Goal: Information Seeking & Learning: Learn about a topic

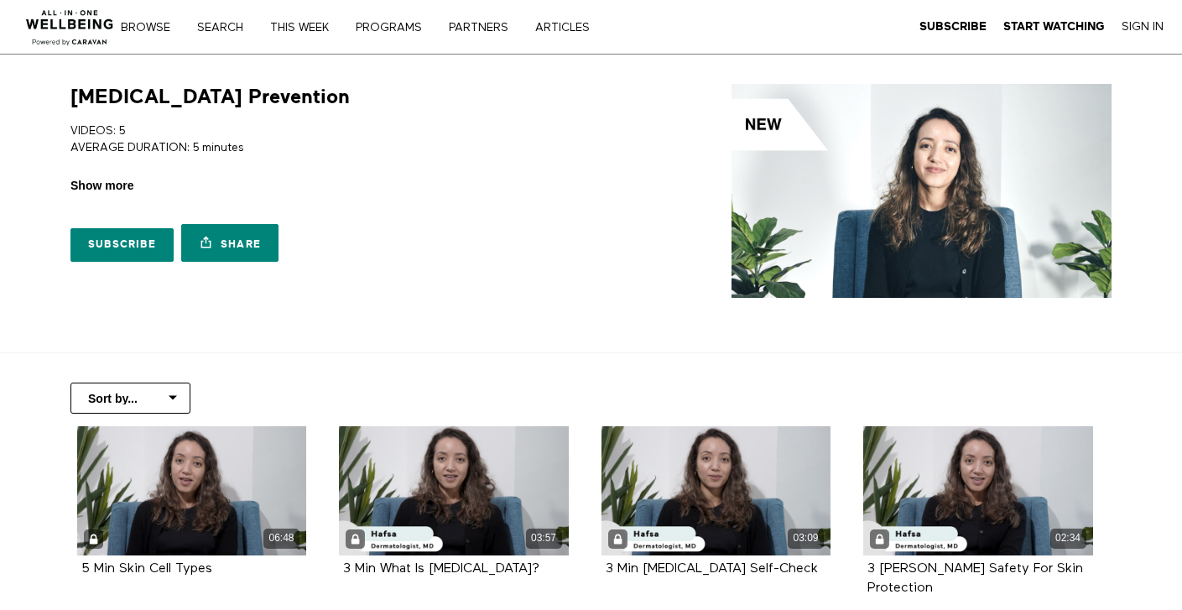
click at [127, 188] on span "Show more" at bounding box center [101, 186] width 63 height 18
click at [0, 0] on input "Show more Show less" at bounding box center [0, 0] width 0 height 0
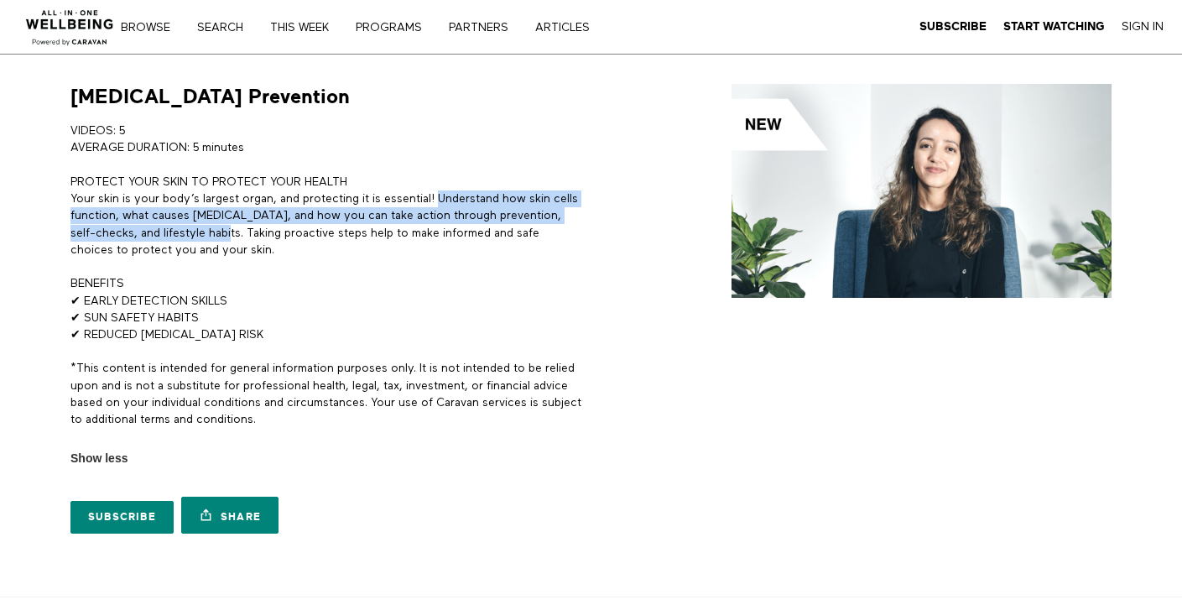
drag, startPoint x: 440, startPoint y: 200, endPoint x: 221, endPoint y: 227, distance: 221.5
click at [221, 227] on p "PROTECT YOUR SKIN TO PROTECT YOUR HEALTH Your skin is your body’s largest organ…" at bounding box center [327, 216] width 514 height 85
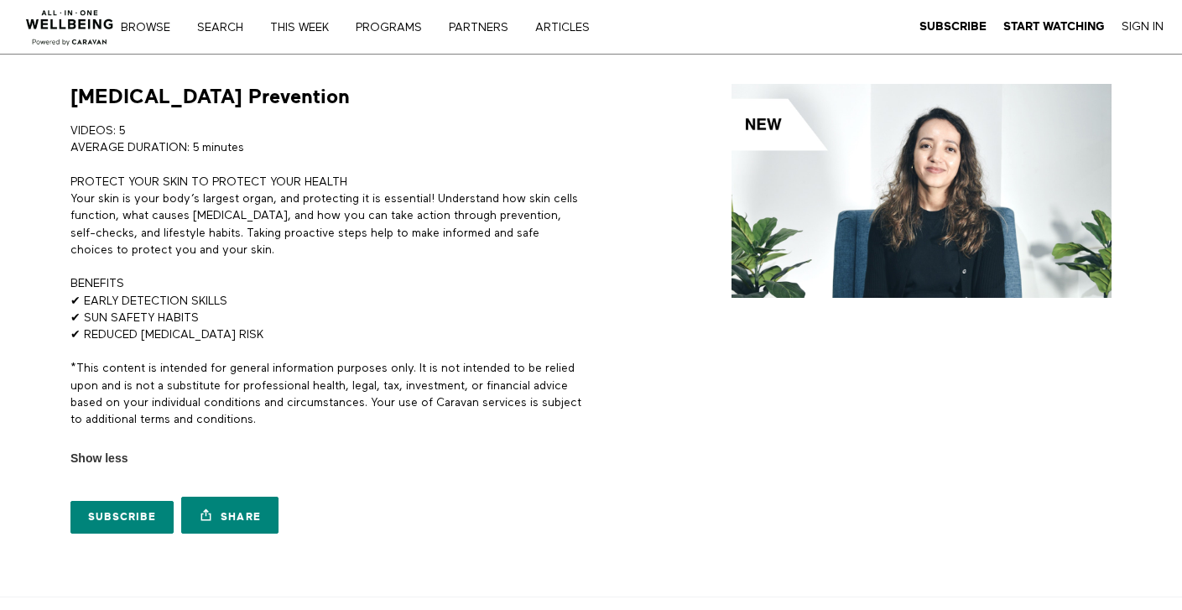
click at [424, 185] on p "PROTECT YOUR SKIN TO PROTECT YOUR HEALTH Your skin is your body’s largest organ…" at bounding box center [327, 216] width 514 height 85
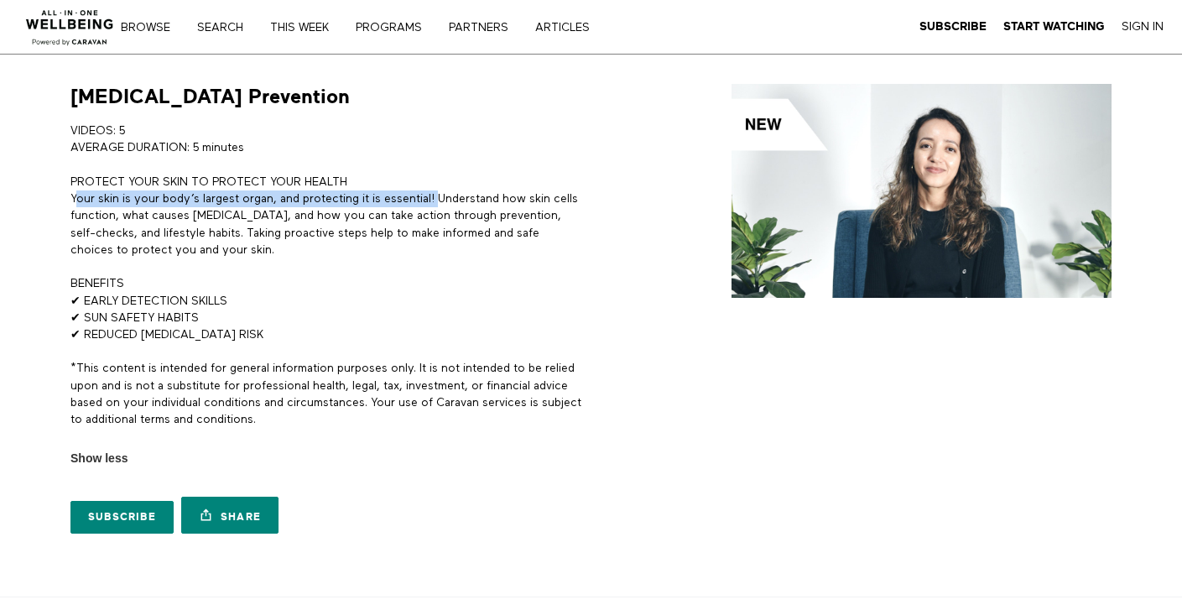
drag, startPoint x: 440, startPoint y: 196, endPoint x: 76, endPoint y: 193, distance: 364.0
click at [76, 193] on p "PROTECT YOUR SKIN TO PROTECT YOUR HEALTH Your skin is your body’s largest organ…" at bounding box center [327, 216] width 514 height 85
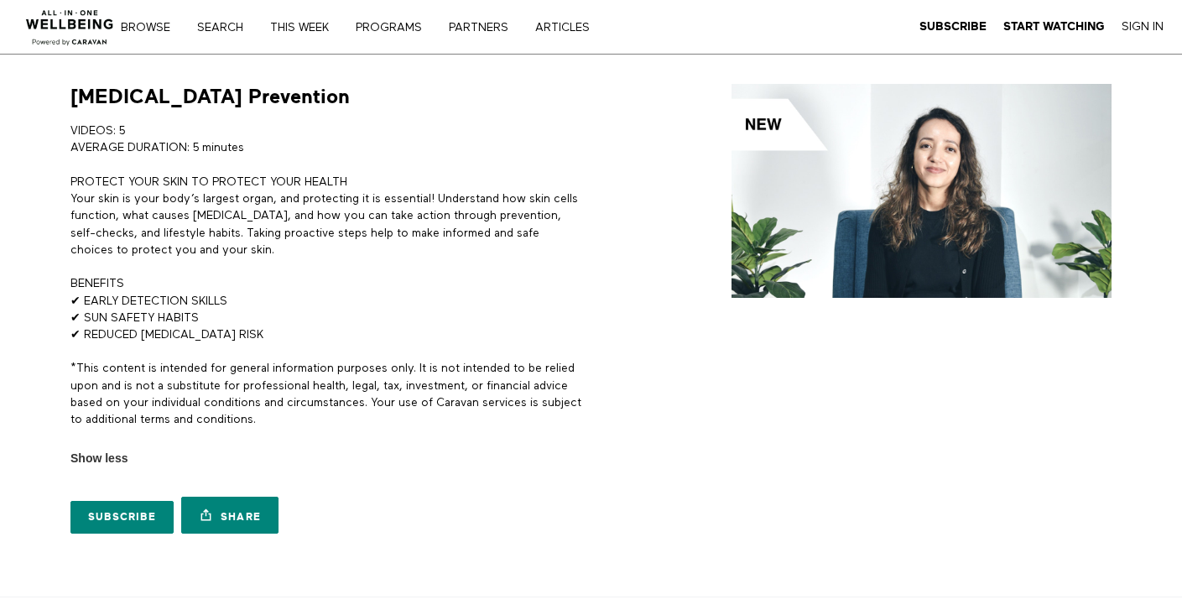
click at [70, 195] on p "PROTECT YOUR SKIN TO PROTECT YOUR HEALTH Your skin is your body’s largest organ…" at bounding box center [327, 216] width 514 height 85
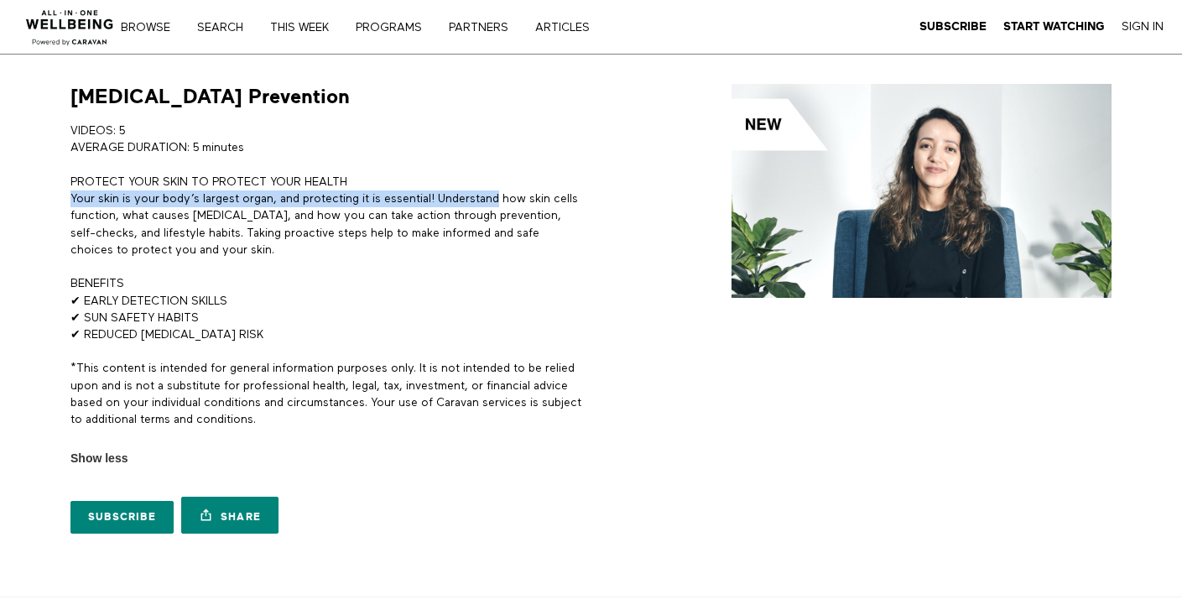
drag, startPoint x: 70, startPoint y: 195, endPoint x: 437, endPoint y: 199, distance: 366.5
click at [439, 199] on p "PROTECT YOUR SKIN TO PROTECT YOUR HEALTH Your skin is your body’s largest organ…" at bounding box center [327, 216] width 514 height 85
click at [432, 201] on p "PROTECT YOUR SKIN TO PROTECT YOUR HEALTH Your skin is your body’s largest organ…" at bounding box center [327, 216] width 514 height 85
drag, startPoint x: 438, startPoint y: 200, endPoint x: 65, endPoint y: 202, distance: 372.4
click at [65, 202] on div "Skin Cancer Prevention VIDEOS: 5 AVERAGE DURATION: 5 minutes PROTECT YOUR SKIN …" at bounding box center [322, 313] width 524 height 458
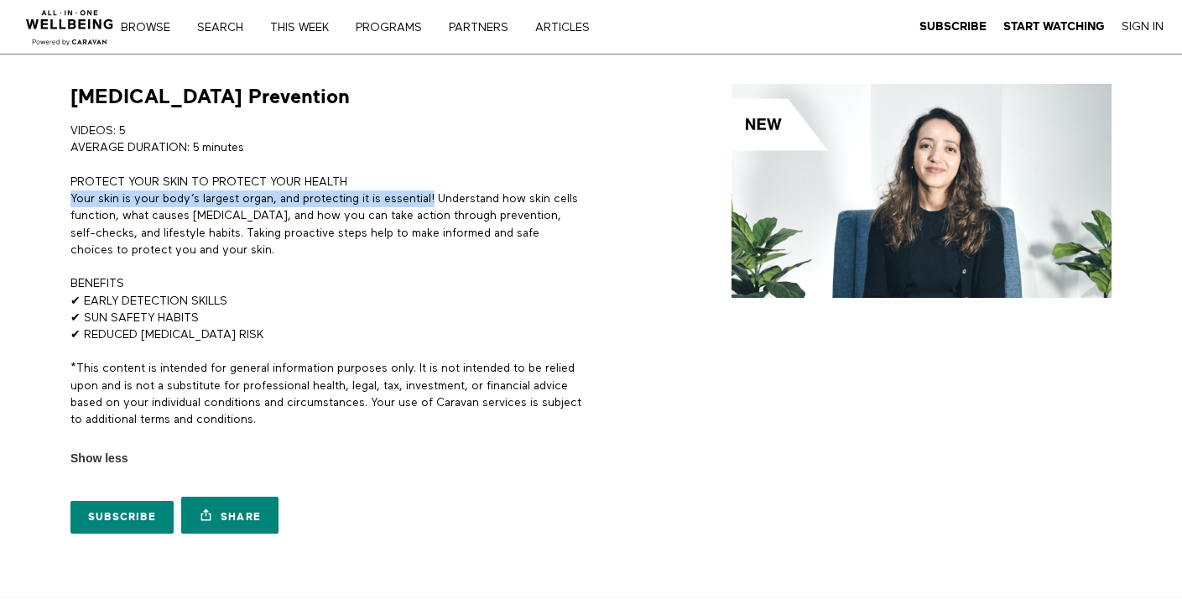
copy p "Your skin is your body’s largest organ, and protecting it is essential!"
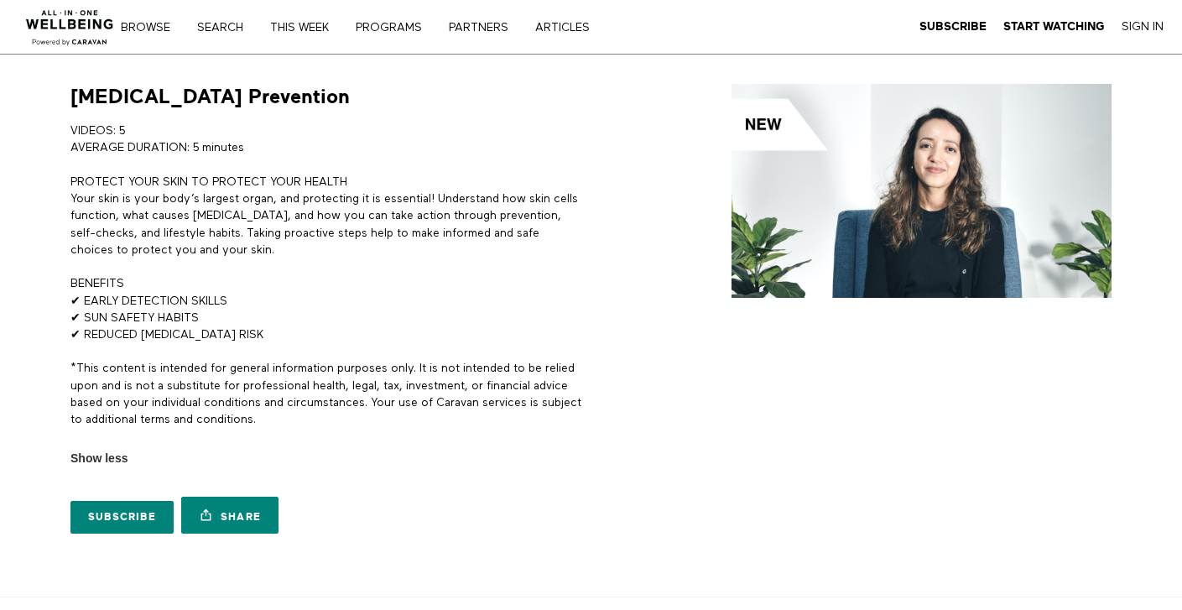
click at [460, 216] on p "PROTECT YOUR SKIN TO PROTECT YOUR HEALTH Your skin is your body’s largest organ…" at bounding box center [327, 216] width 514 height 85
